Goal: Task Accomplishment & Management: Complete application form

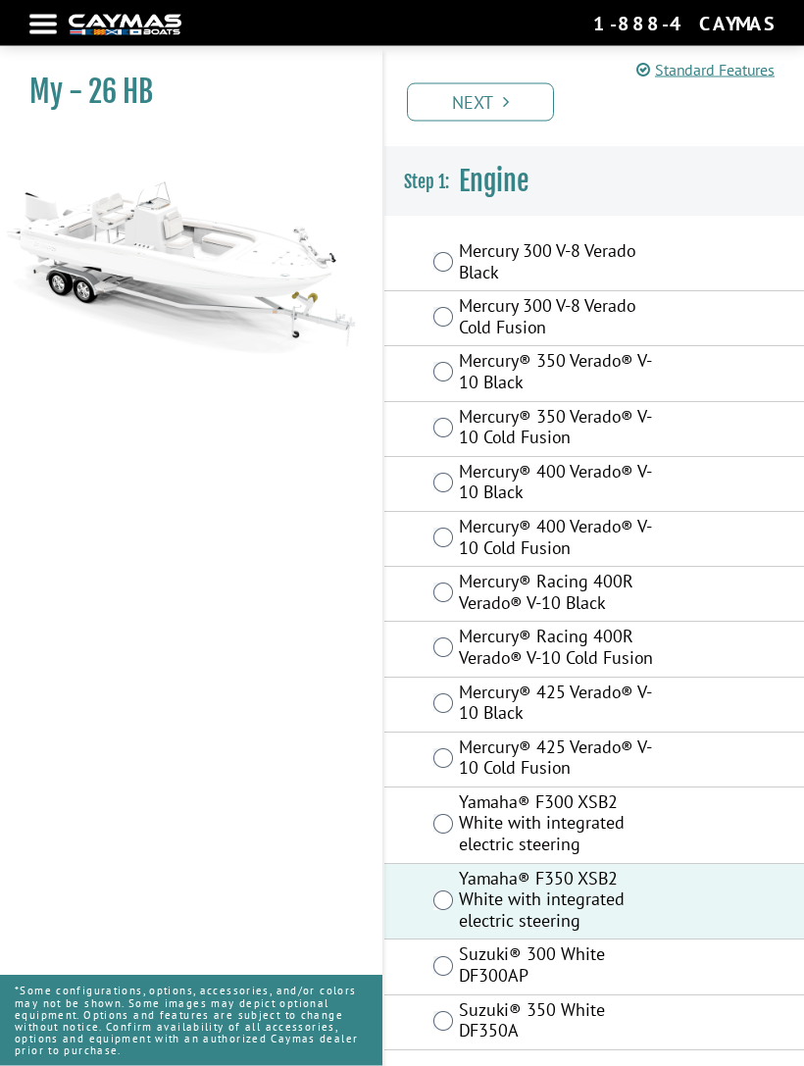
click at [508, 107] on icon "Pagination" at bounding box center [506, 102] width 6 height 18
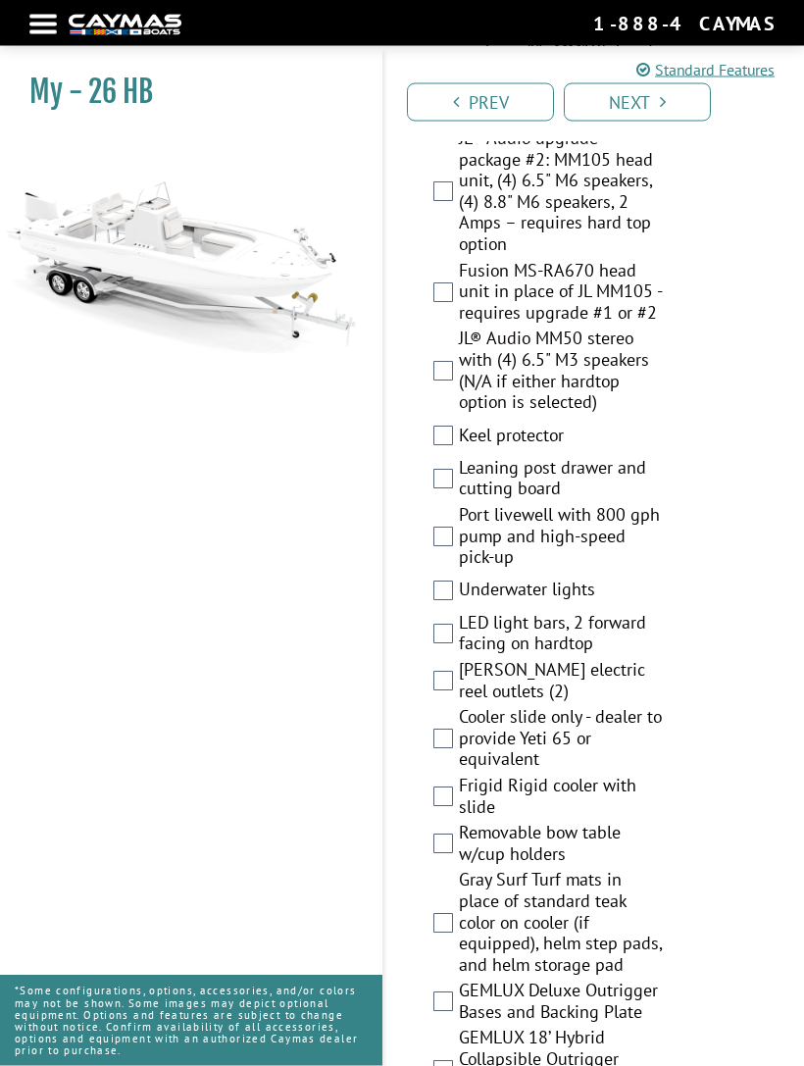
scroll to position [3636, 0]
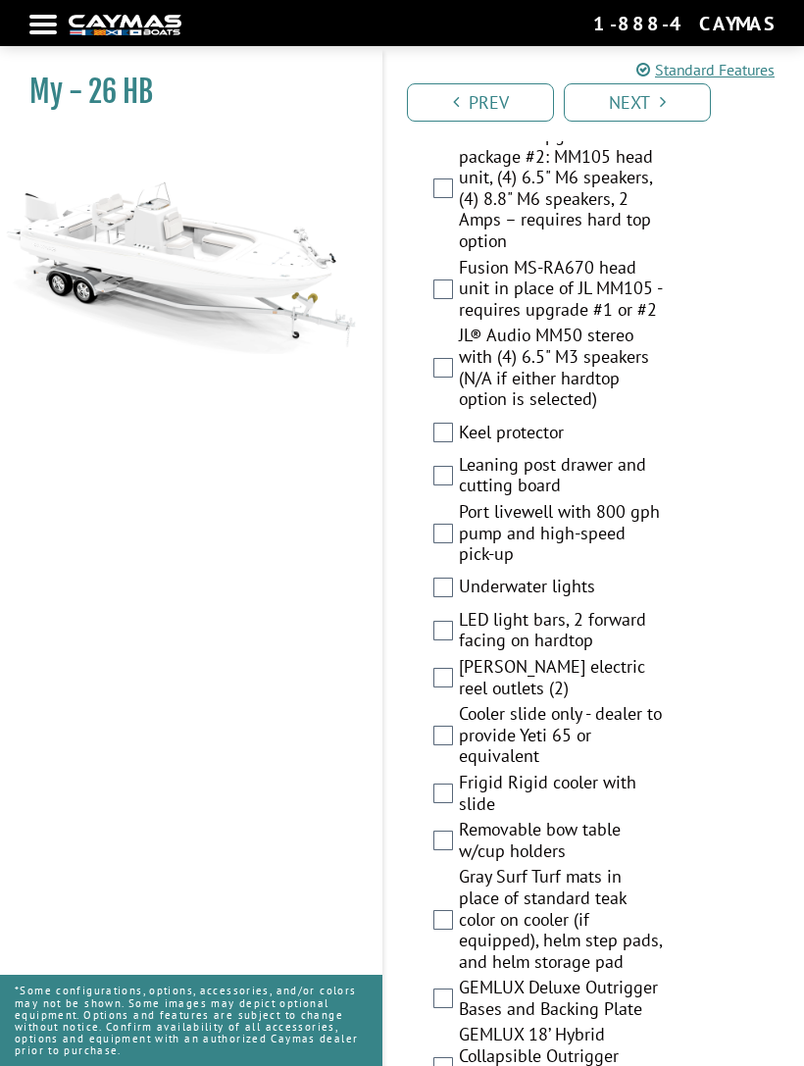
click at [467, 454] on label "Leaning post drawer and cutting board" at bounding box center [561, 477] width 205 height 47
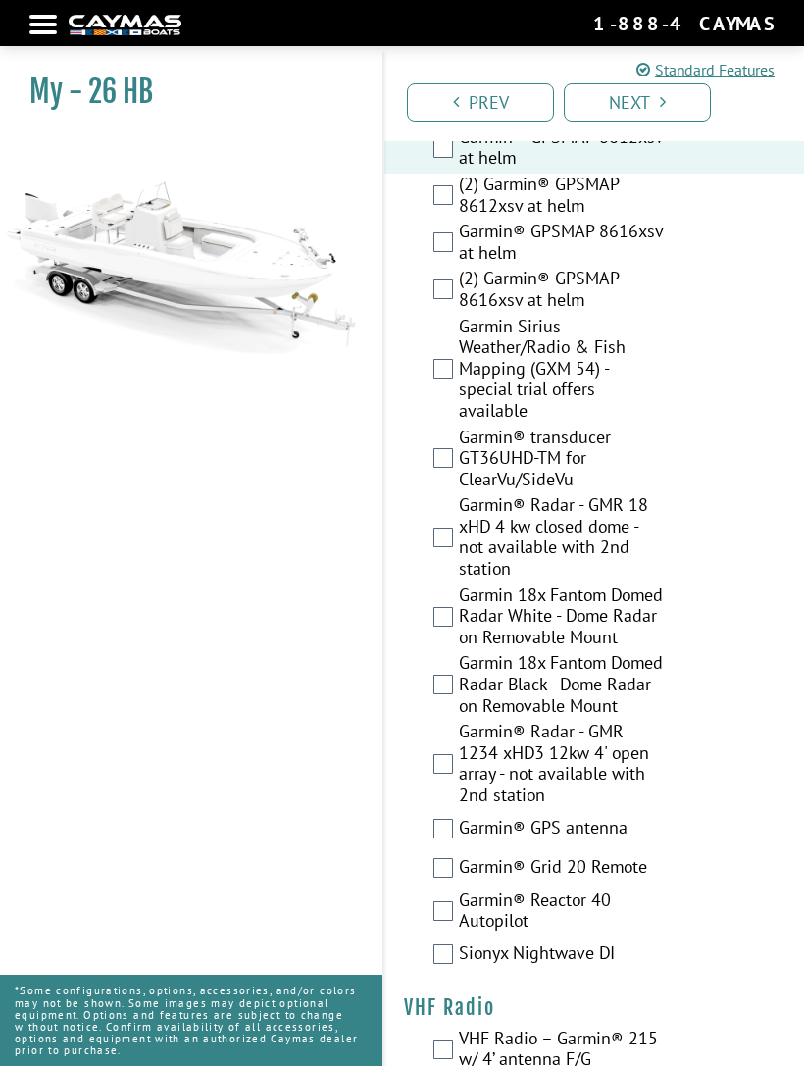
scroll to position [7333, 0]
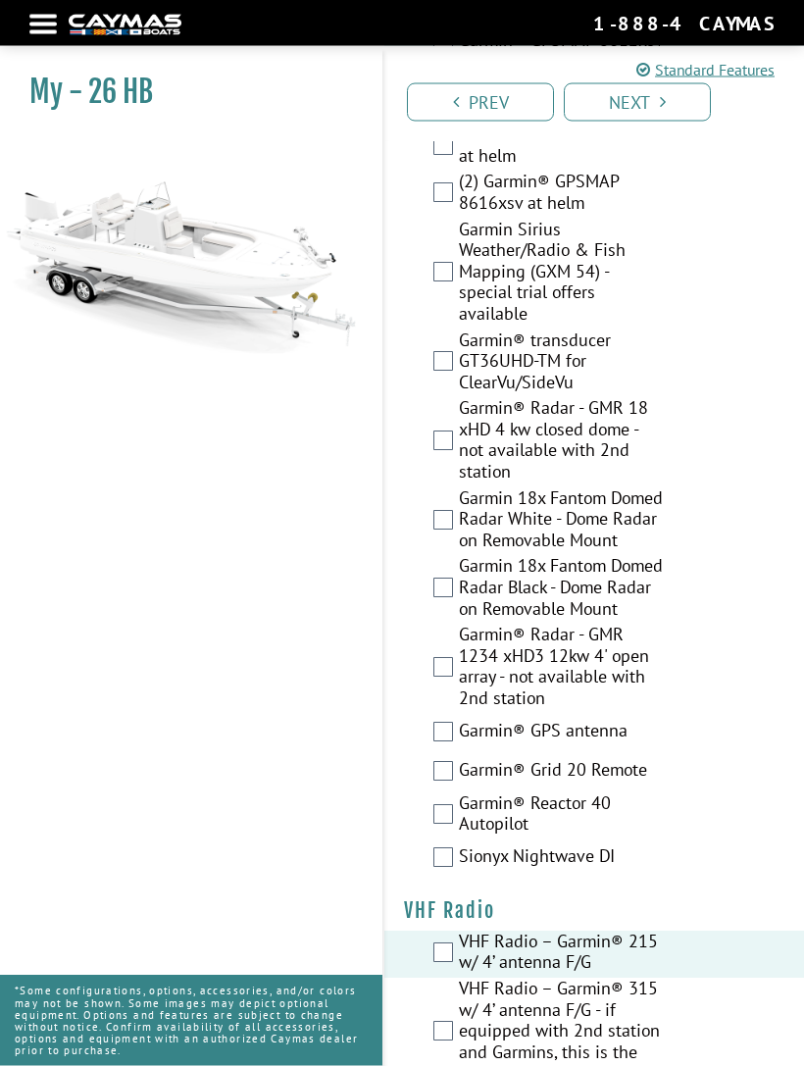
click at [676, 106] on link "Next" at bounding box center [637, 102] width 147 height 38
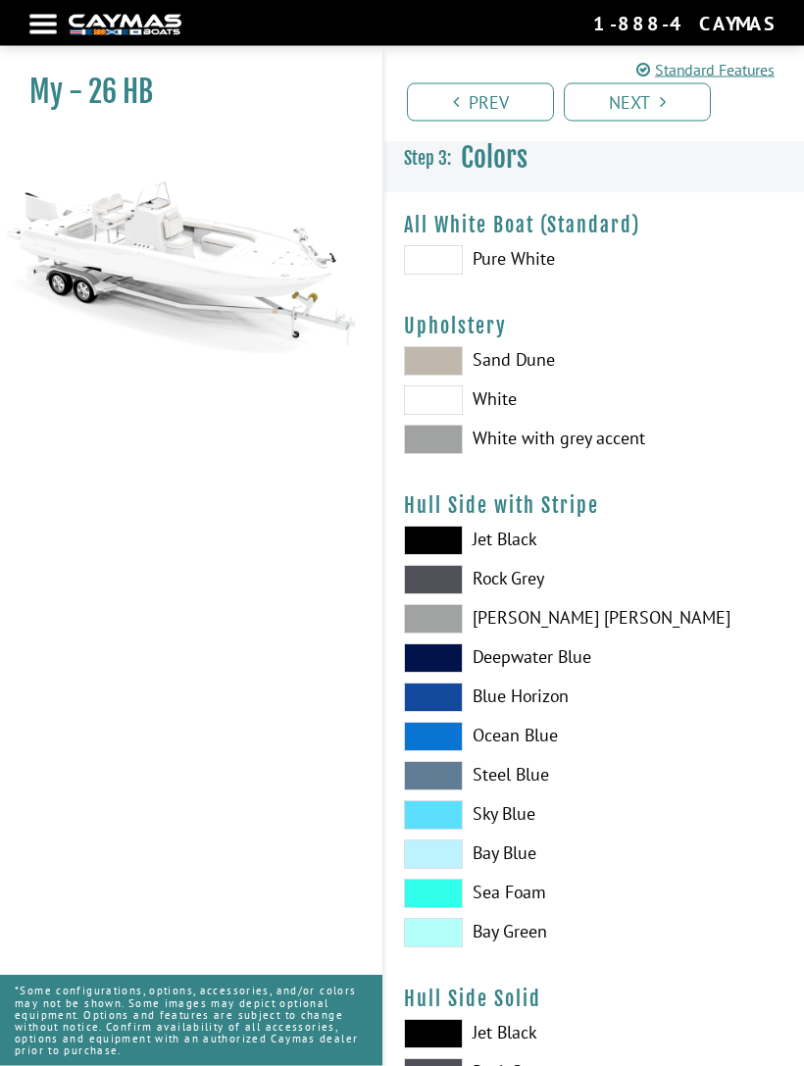
scroll to position [0, 0]
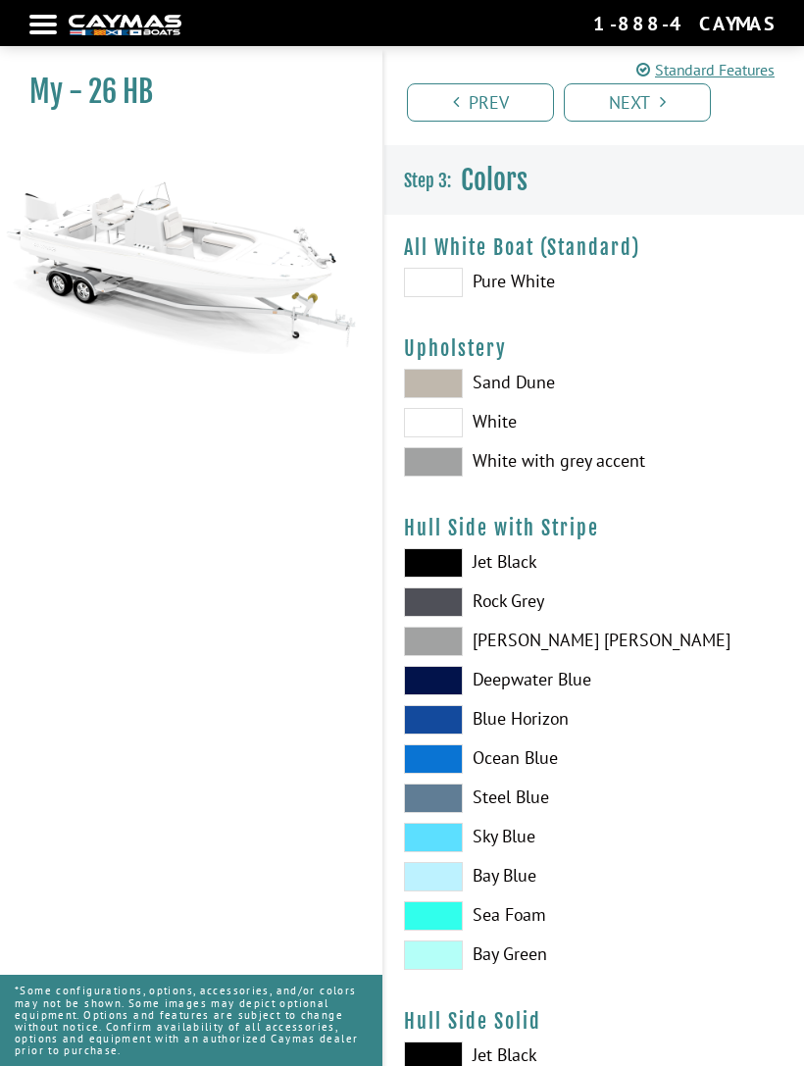
click at [434, 290] on span at bounding box center [433, 282] width 59 height 29
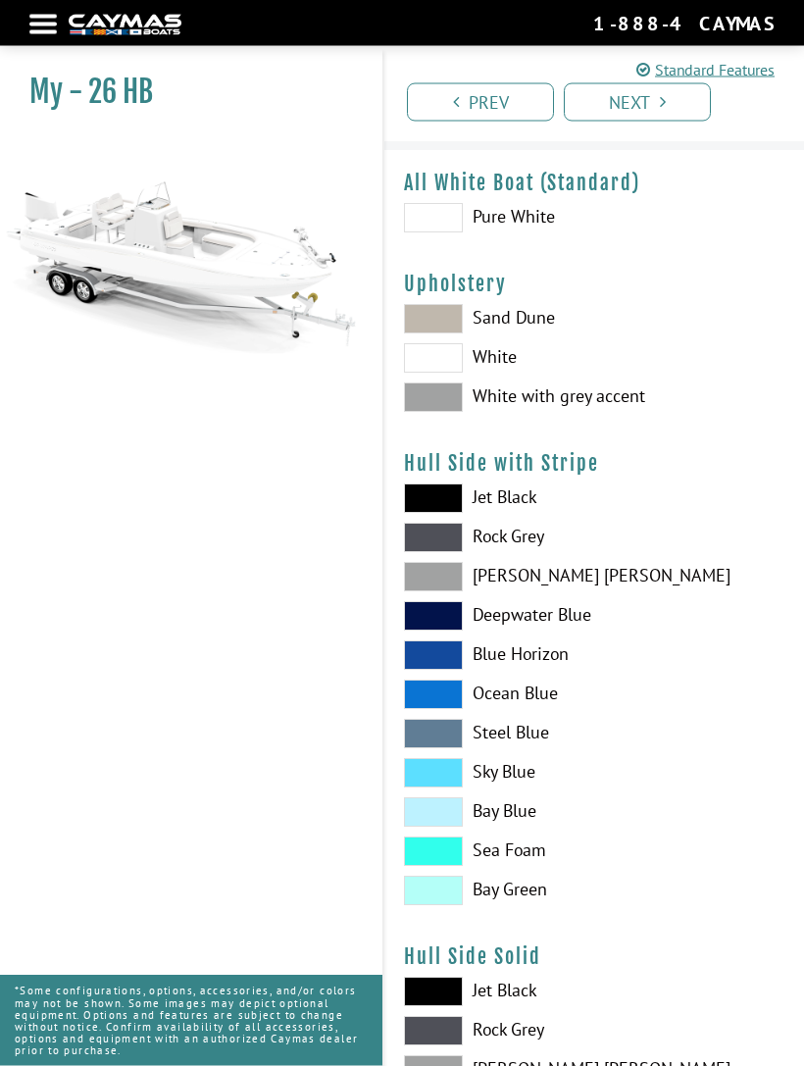
scroll to position [67, 0]
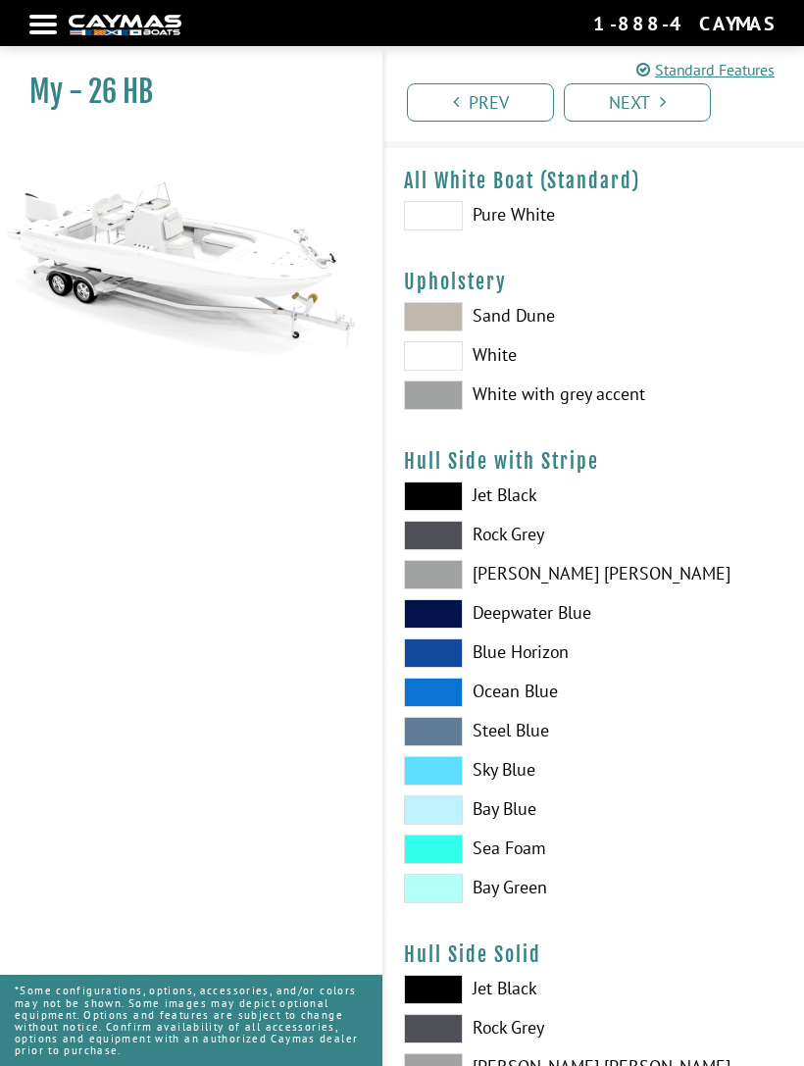
click at [455, 314] on span at bounding box center [433, 316] width 59 height 29
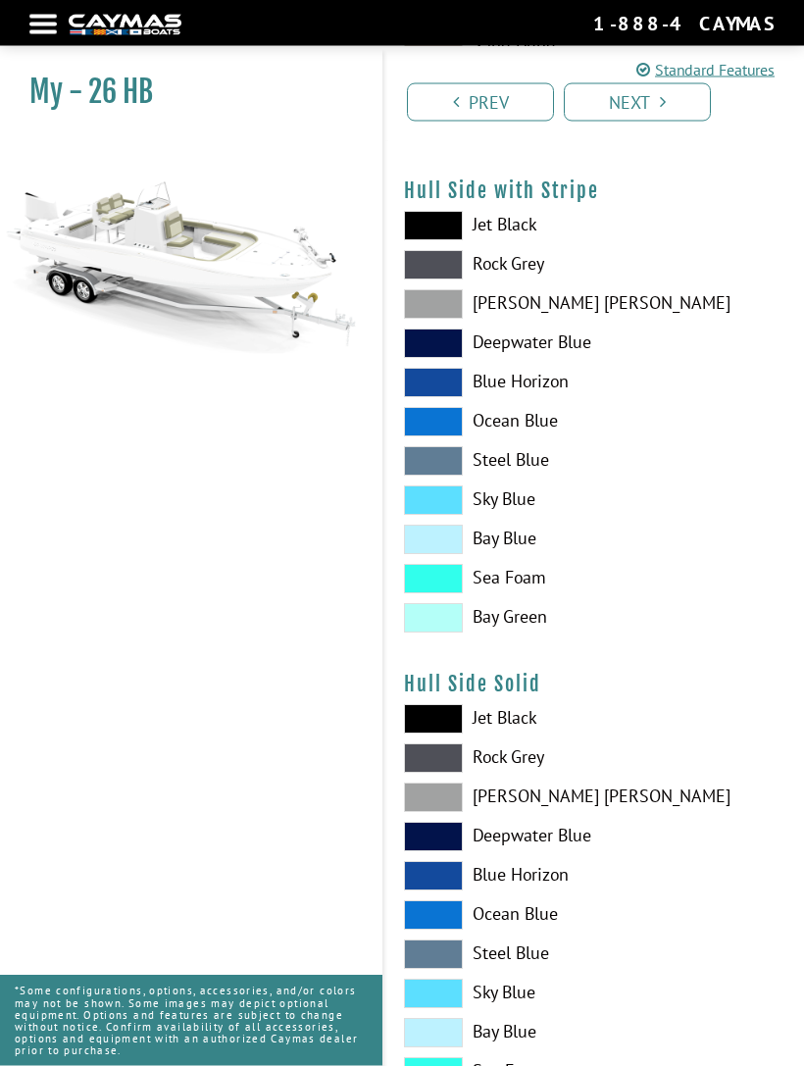
scroll to position [337, 0]
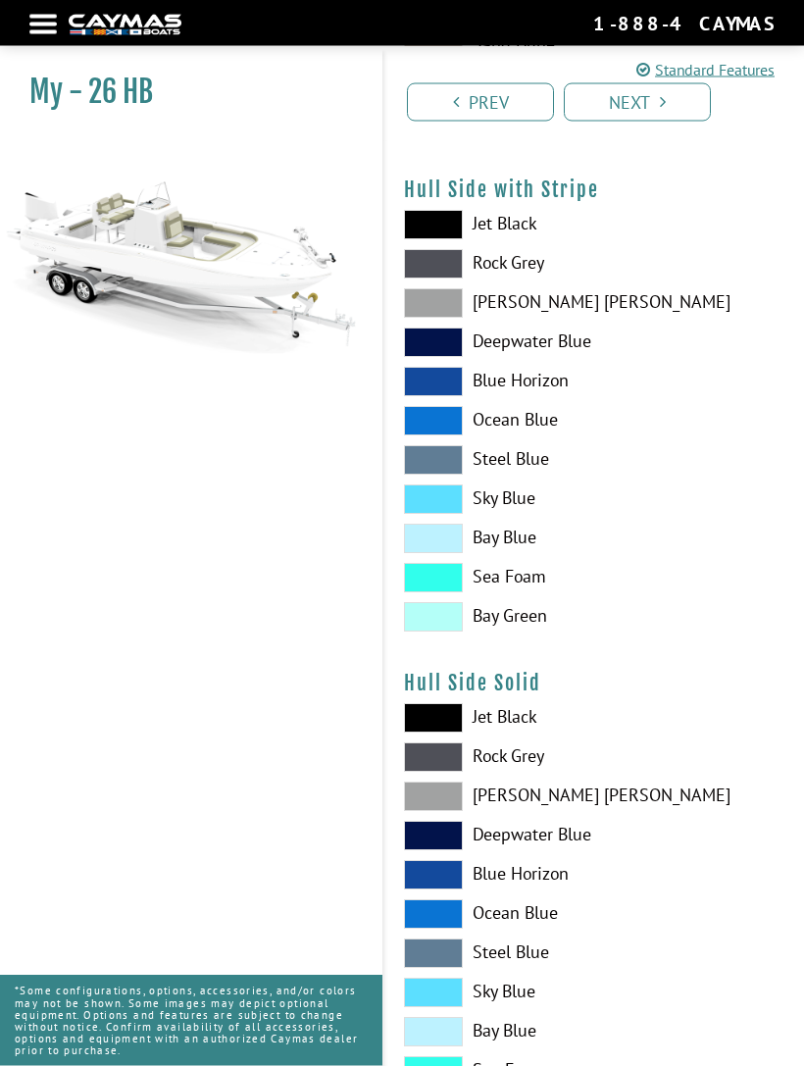
click at [439, 588] on span at bounding box center [433, 578] width 59 height 29
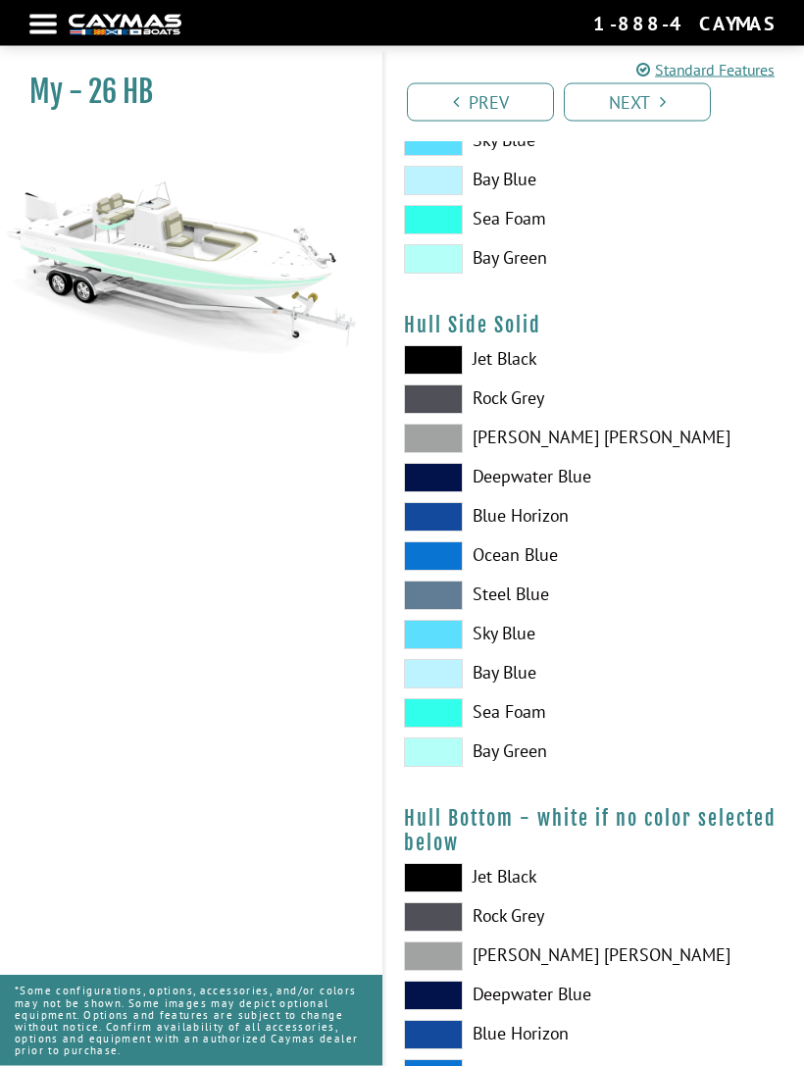
click at [448, 722] on span at bounding box center [433, 713] width 59 height 29
click at [445, 721] on span at bounding box center [433, 712] width 59 height 29
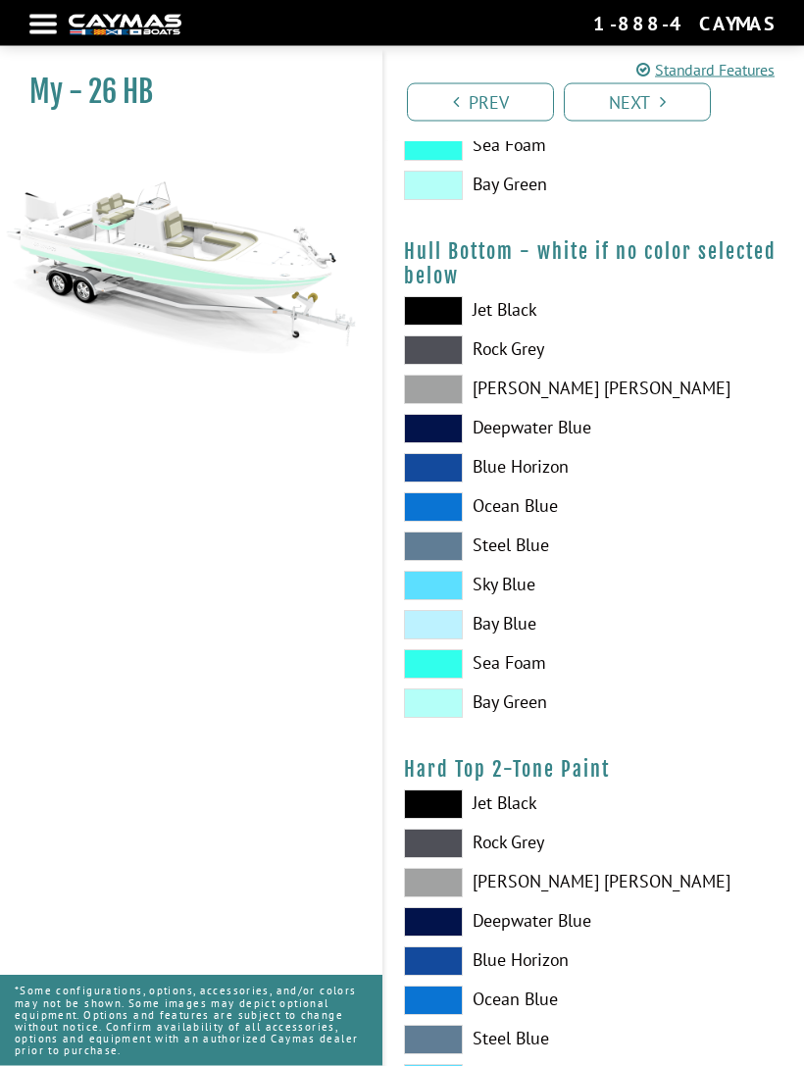
scroll to position [1263, 0]
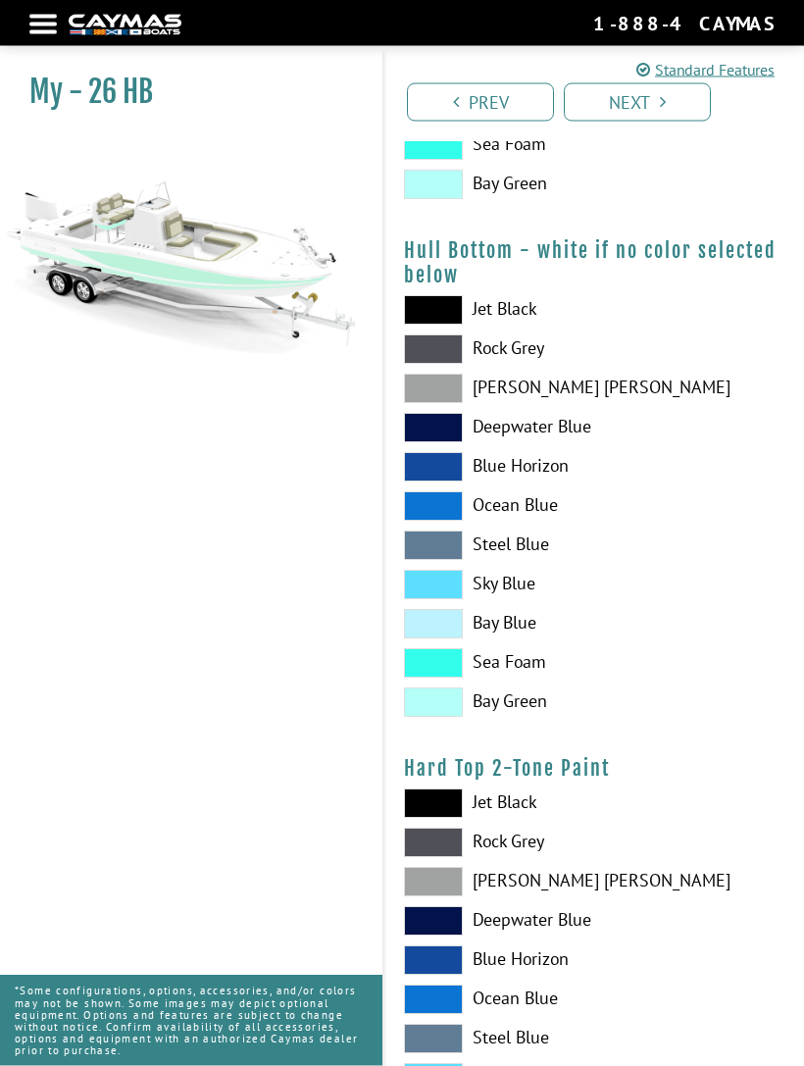
click at [449, 672] on span at bounding box center [433, 663] width 59 height 29
click at [456, 670] on span at bounding box center [433, 662] width 59 height 29
click at [451, 667] on span at bounding box center [433, 662] width 59 height 29
click at [456, 678] on span at bounding box center [433, 662] width 59 height 29
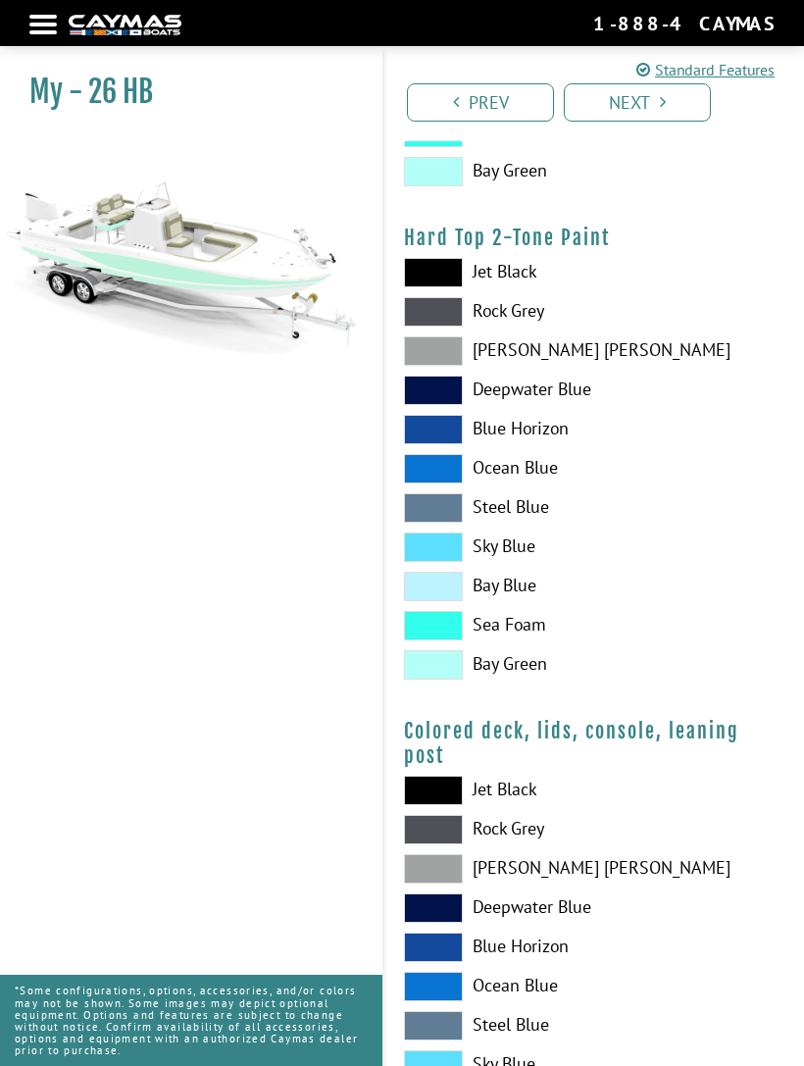
scroll to position [1800, 0]
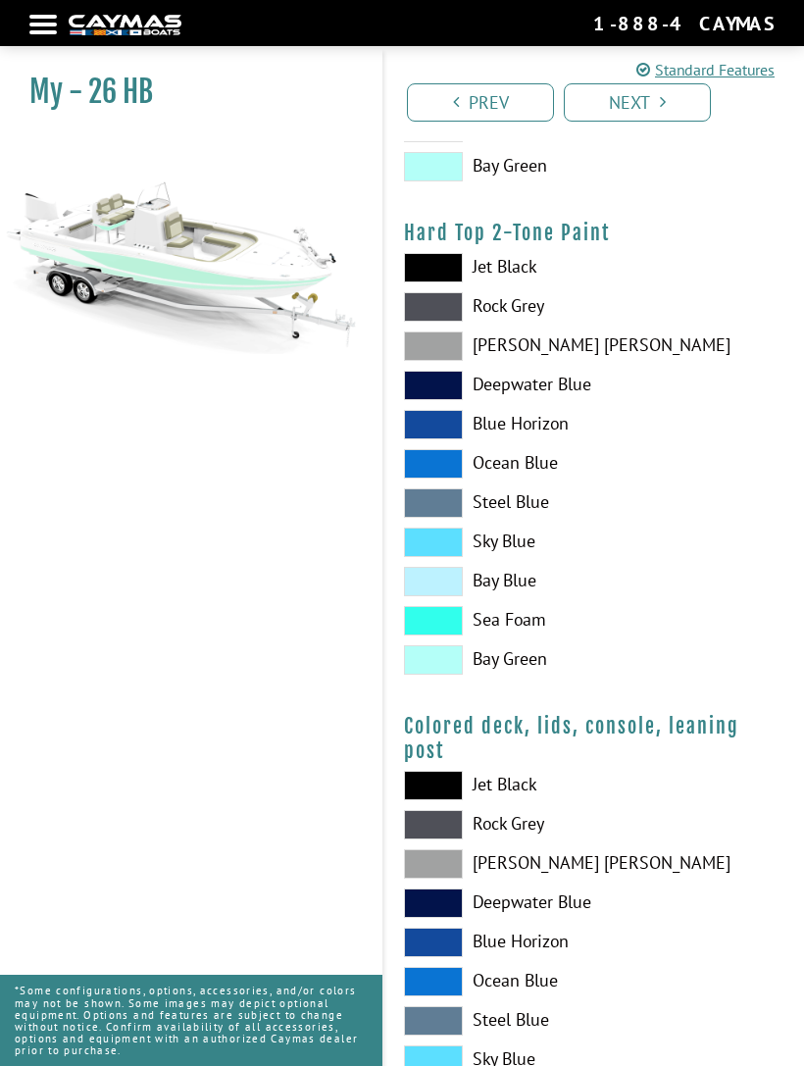
click at [450, 636] on span at bounding box center [433, 620] width 59 height 29
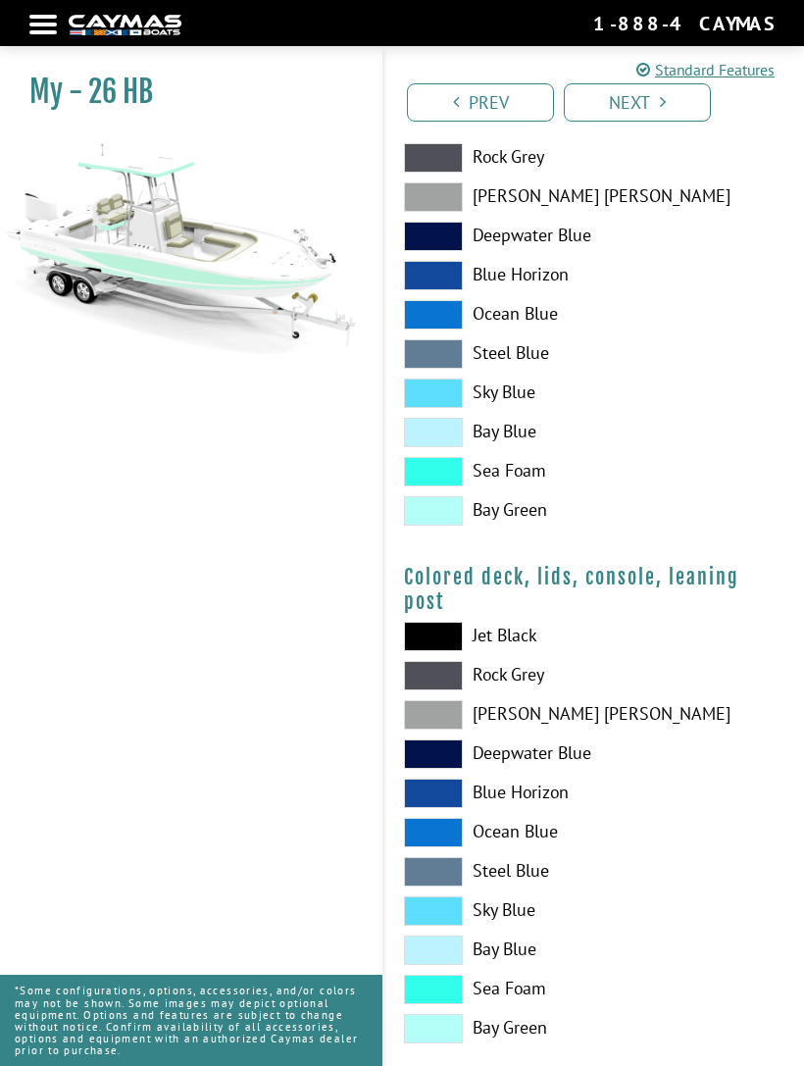
scroll to position [1948, 0]
click at [656, 102] on link "Next" at bounding box center [637, 102] width 147 height 38
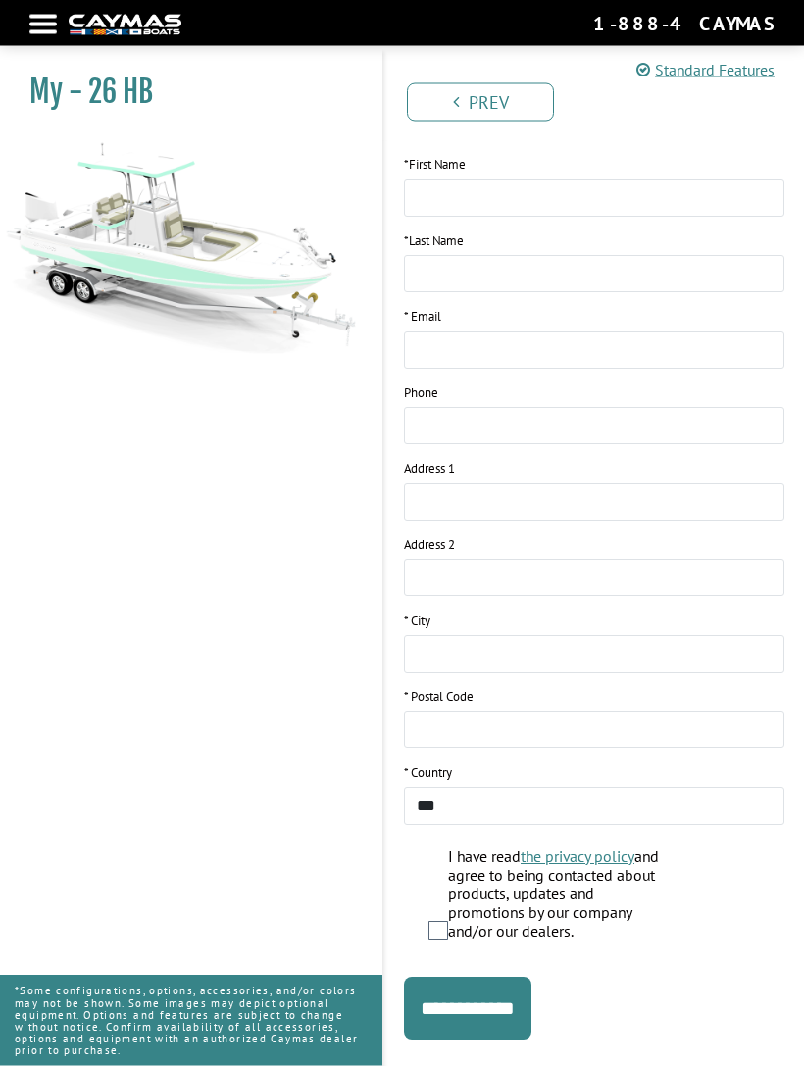
scroll to position [433, 0]
